Goal: Task Accomplishment & Management: Use online tool/utility

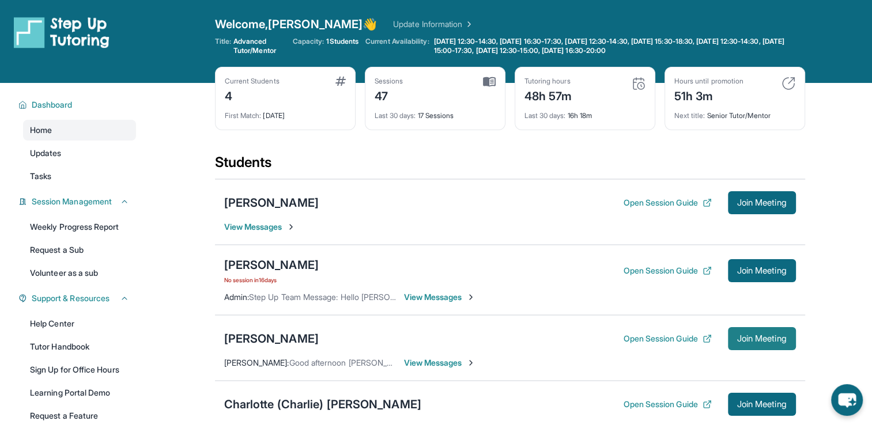
click at [768, 345] on button "Join Meeting" at bounding box center [762, 338] width 68 height 23
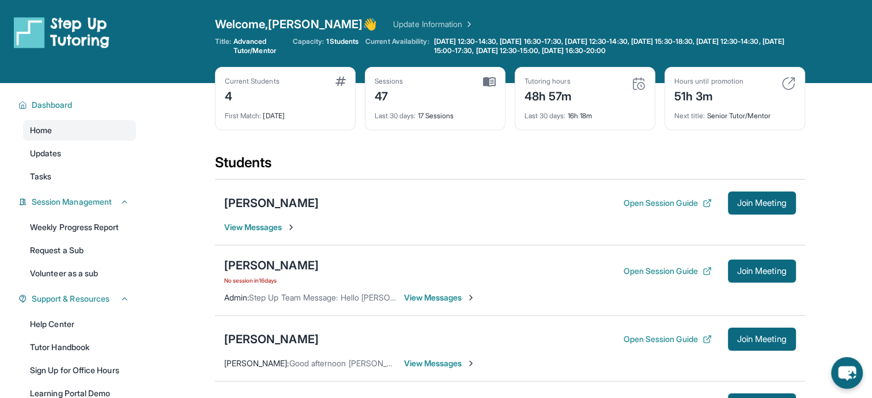
click at [463, 361] on span "View Messages" at bounding box center [440, 363] width 72 height 12
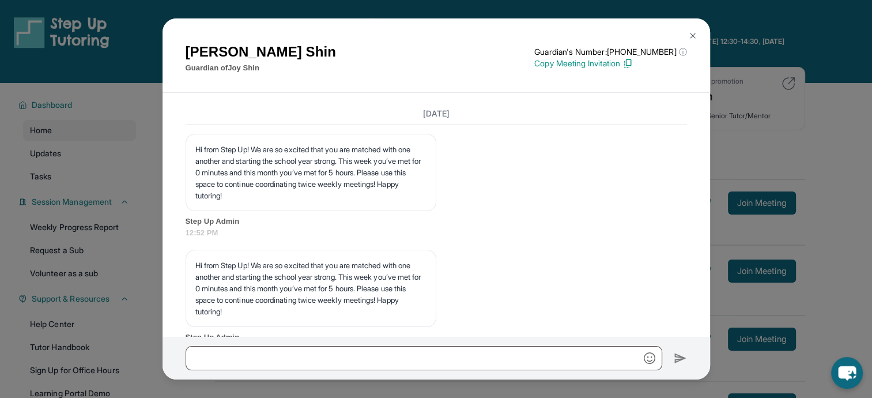
scroll to position [16629, 0]
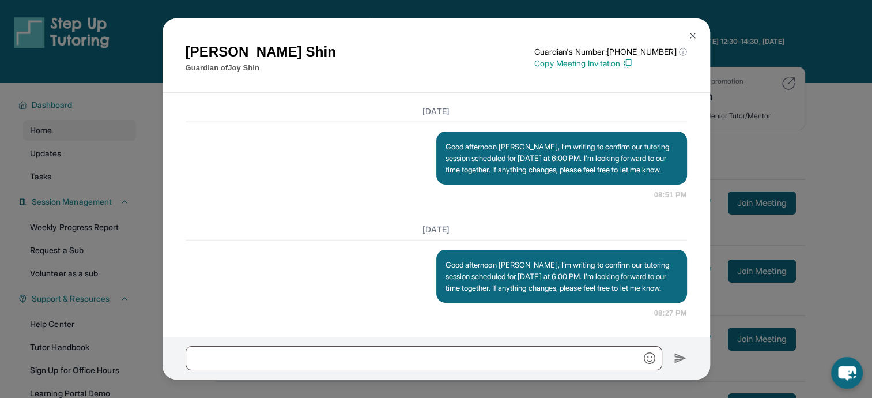
click at [693, 31] on img at bounding box center [692, 35] width 9 height 9
